Goal: Browse casually: Explore the website without a specific task or goal

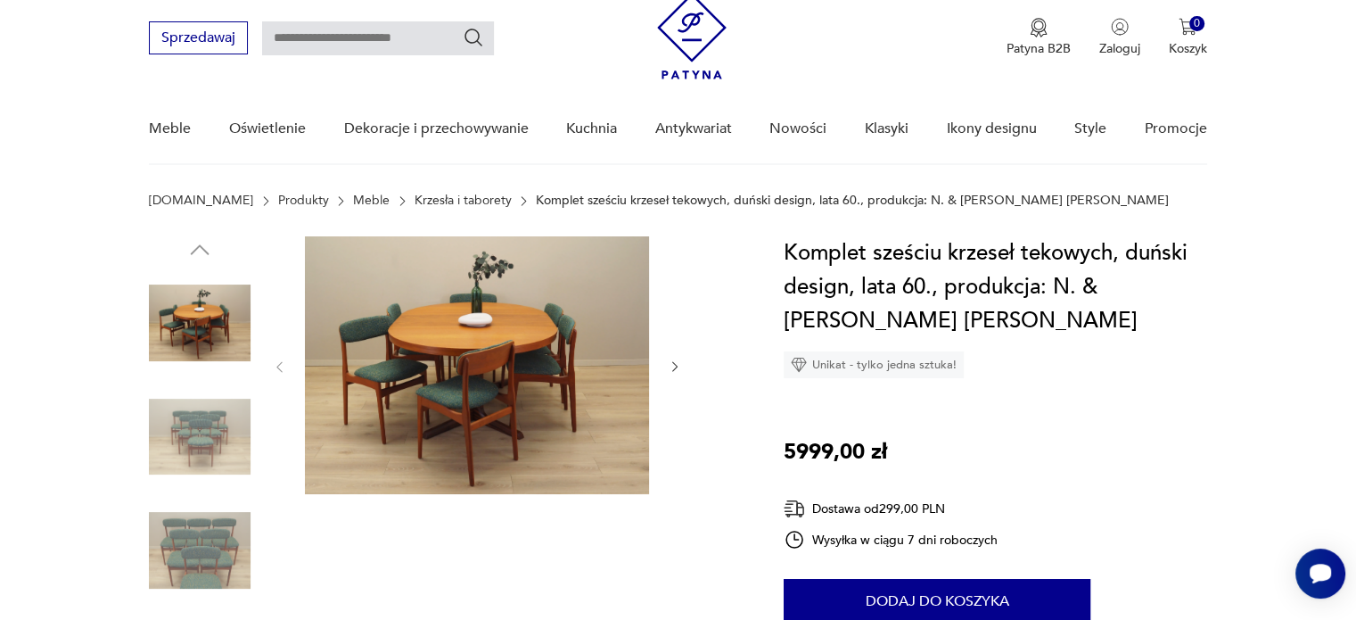
scroll to position [89, 0]
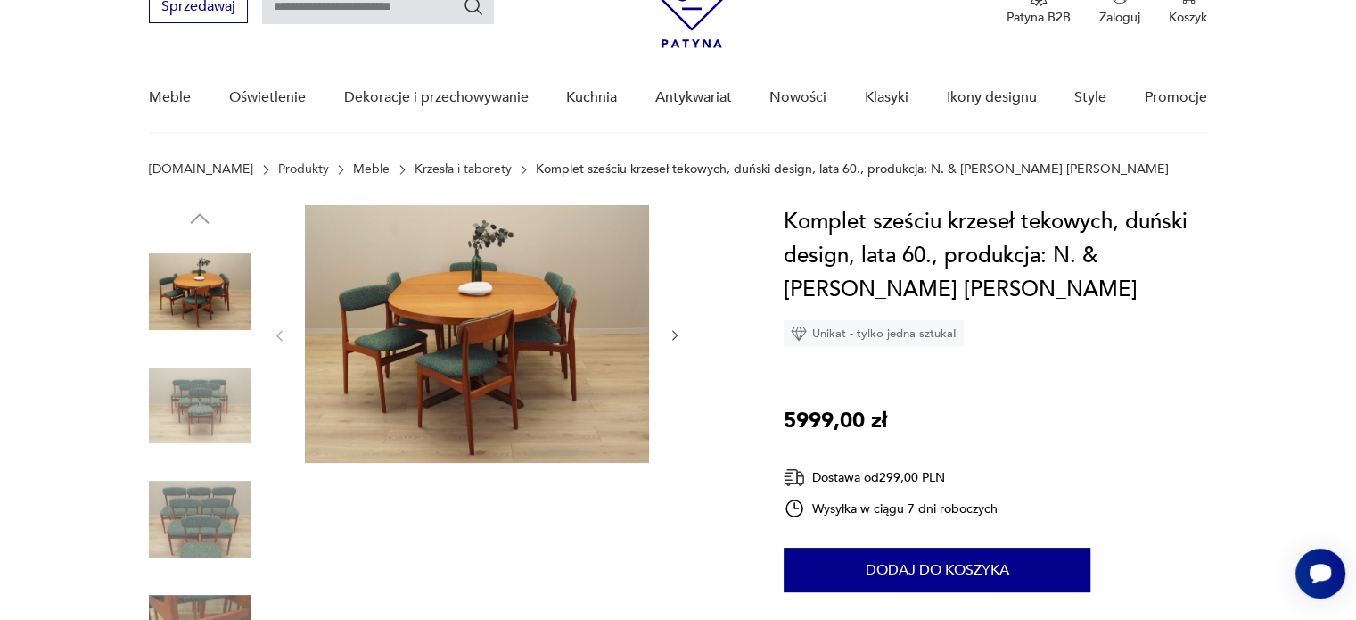
click at [205, 396] on img at bounding box center [200, 406] width 102 height 102
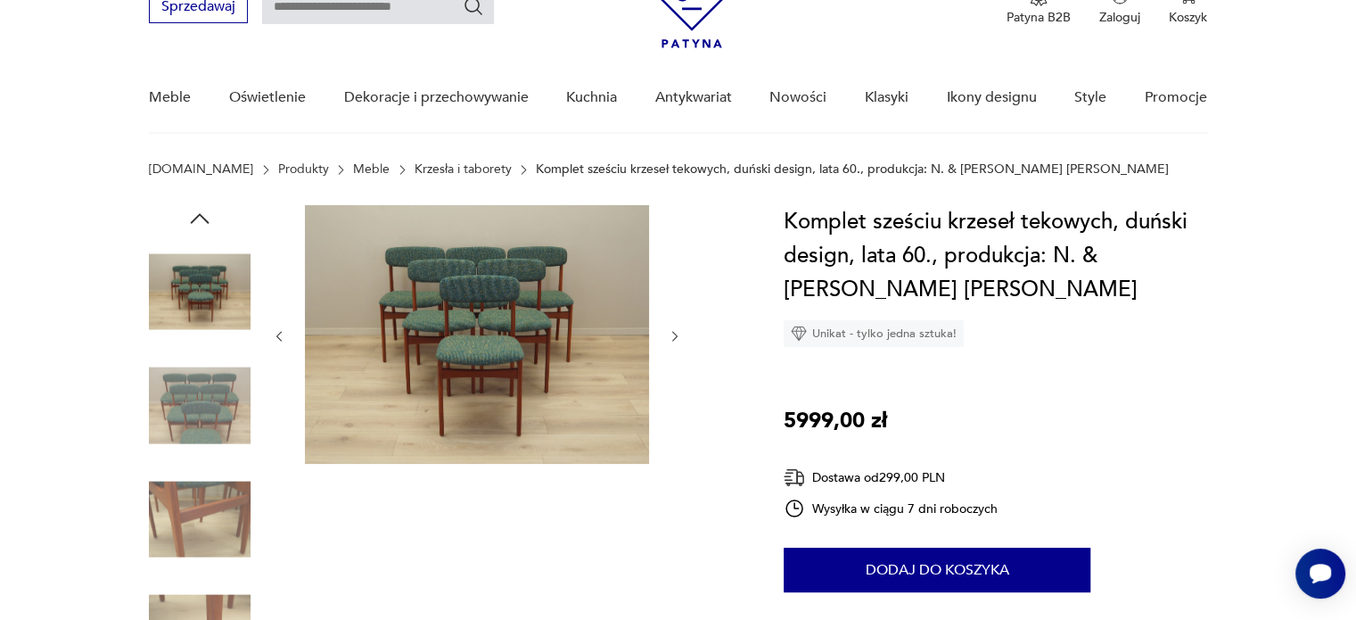
click at [205, 396] on img at bounding box center [200, 406] width 102 height 102
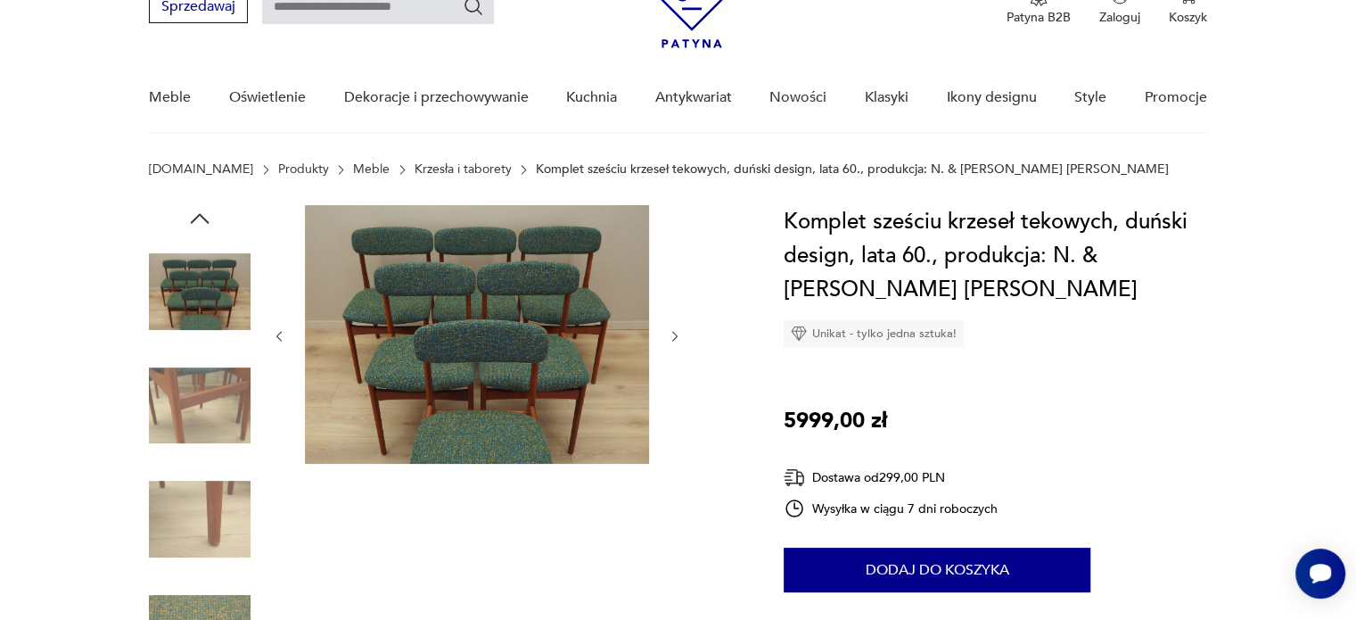
click at [205, 396] on img at bounding box center [200, 406] width 102 height 102
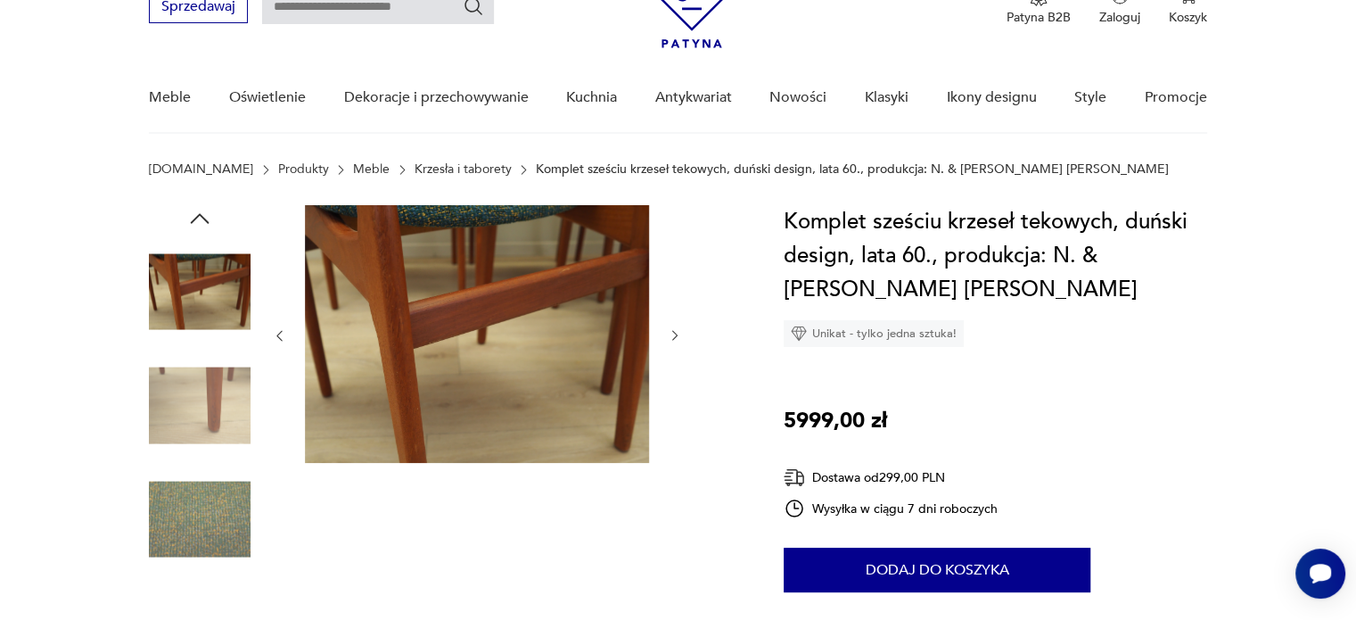
click at [205, 396] on img at bounding box center [200, 406] width 102 height 102
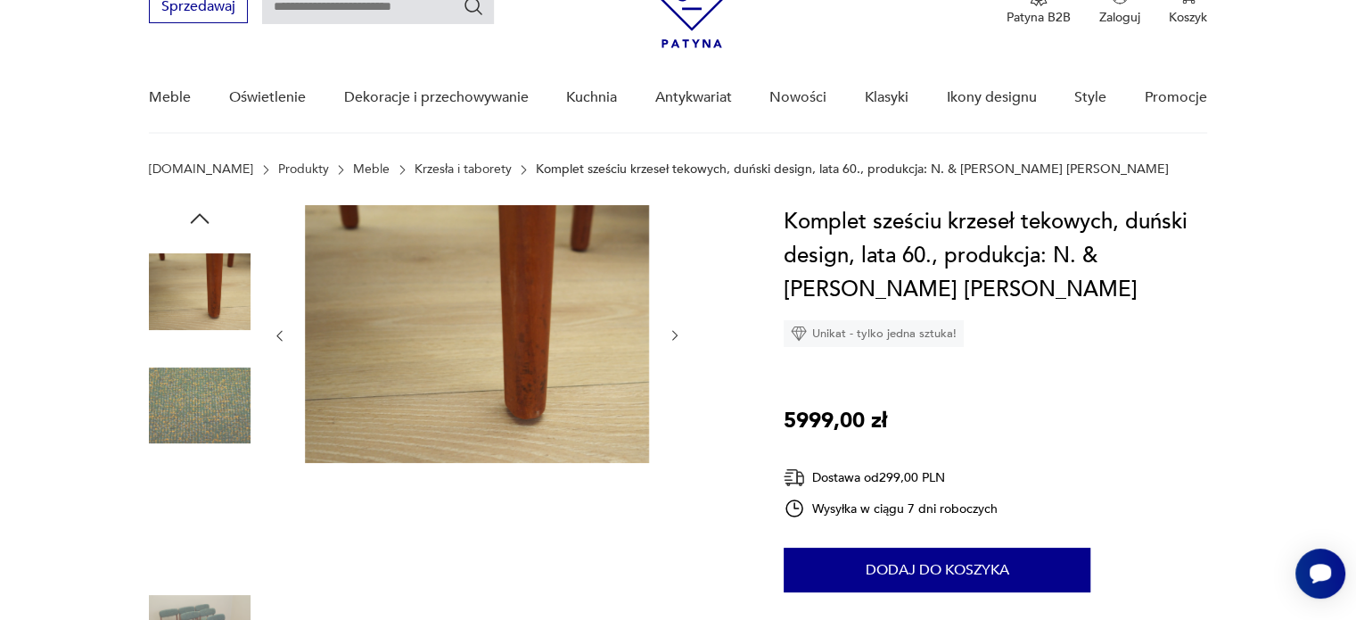
click at [205, 396] on img at bounding box center [200, 406] width 102 height 102
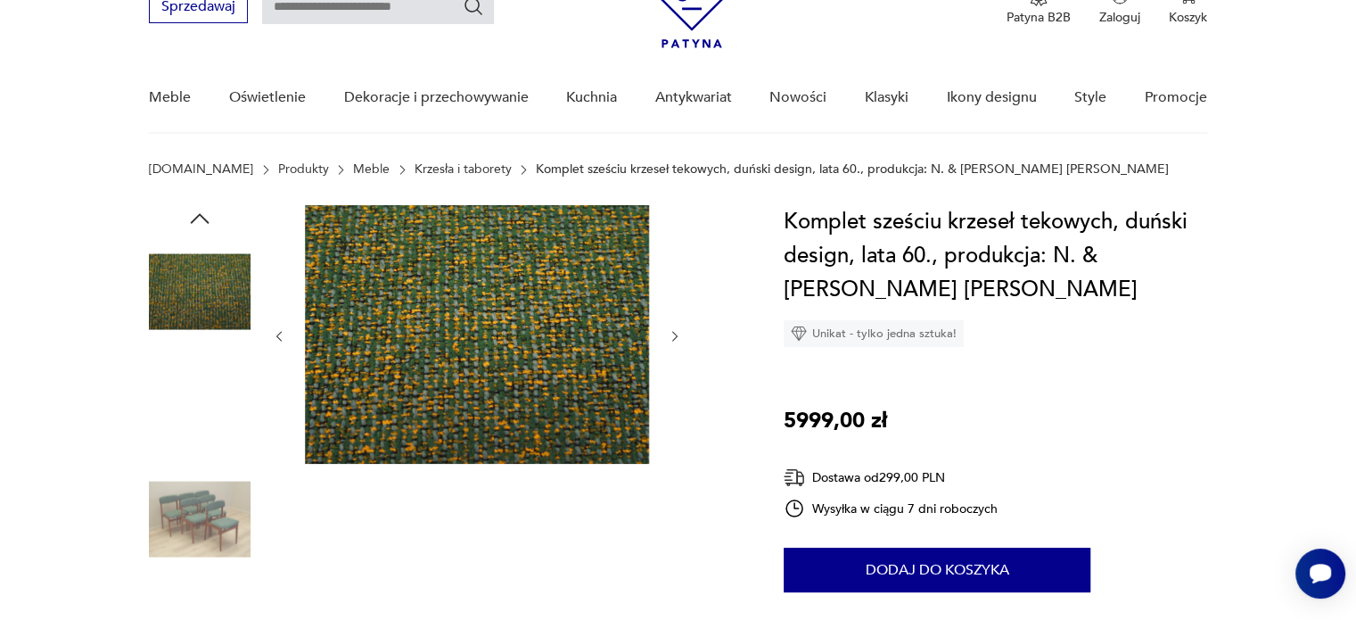
click at [205, 396] on img at bounding box center [200, 406] width 102 height 102
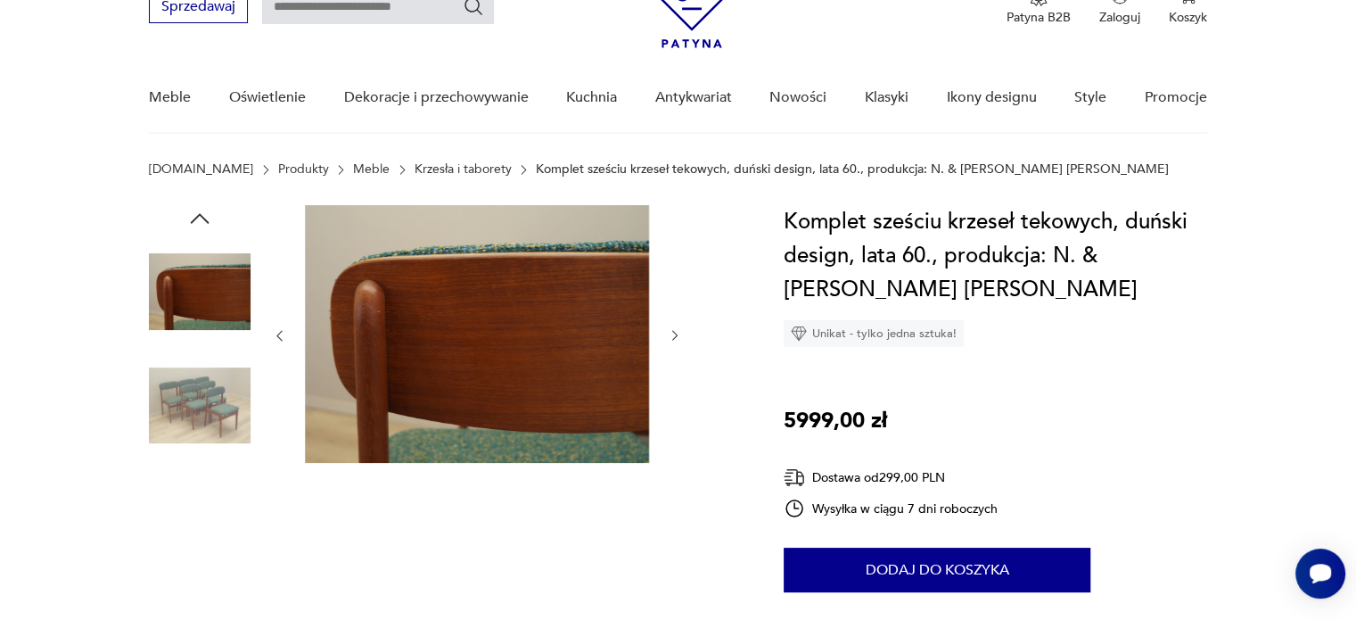
click at [205, 396] on img at bounding box center [200, 406] width 102 height 102
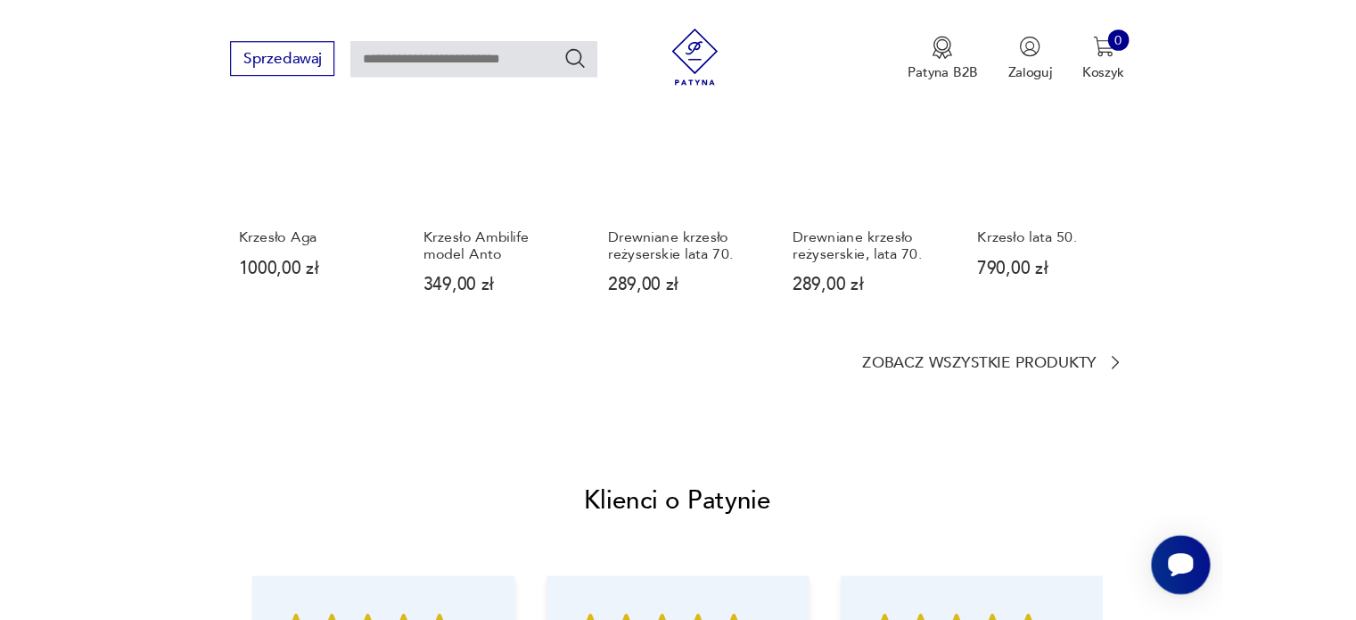
scroll to position [1516, 0]
